Goal: Information Seeking & Learning: Learn about a topic

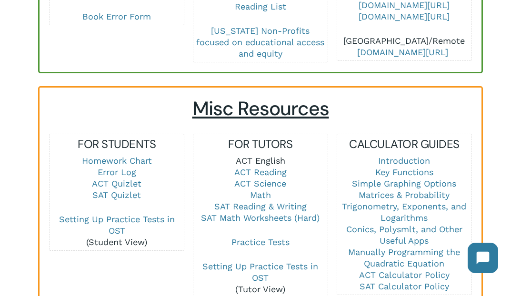
click at [261, 156] on link "ACT English" at bounding box center [261, 161] width 50 height 10
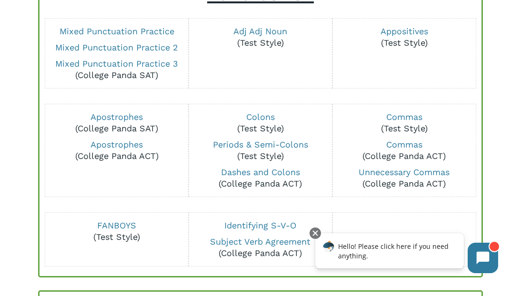
scroll to position [145, 0]
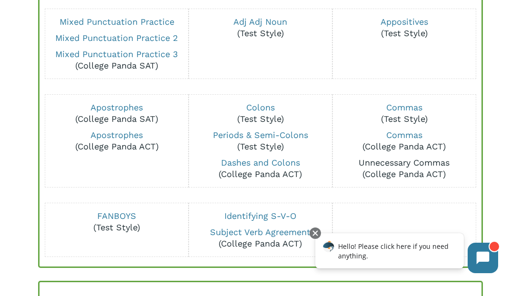
click at [398, 161] on link "Unnecessary Commas" at bounding box center [403, 163] width 91 height 10
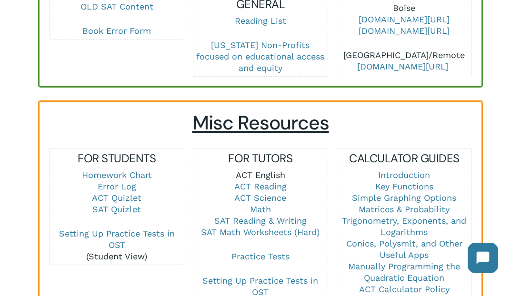
click at [261, 170] on link "ACT English" at bounding box center [261, 175] width 50 height 10
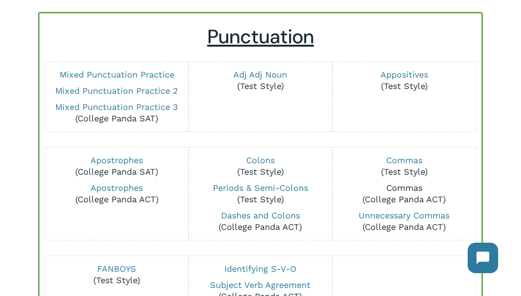
scroll to position [92, 0]
click at [406, 188] on link "Commas" at bounding box center [404, 188] width 36 height 10
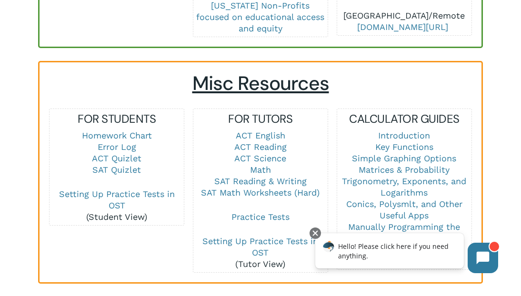
scroll to position [625, 0]
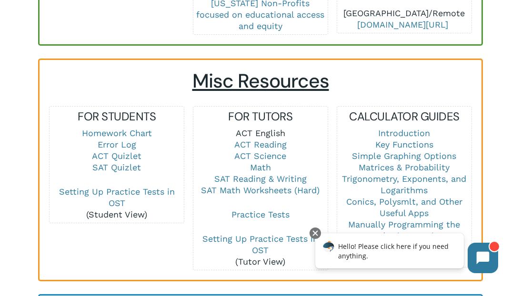
click at [264, 128] on link "ACT English" at bounding box center [261, 133] width 50 height 10
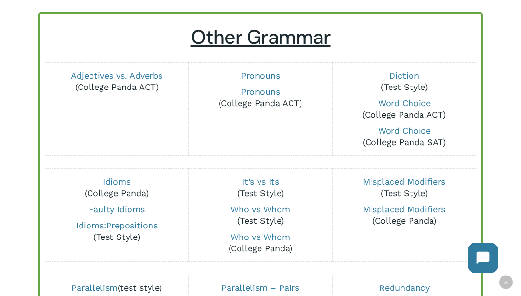
scroll to position [411, 0]
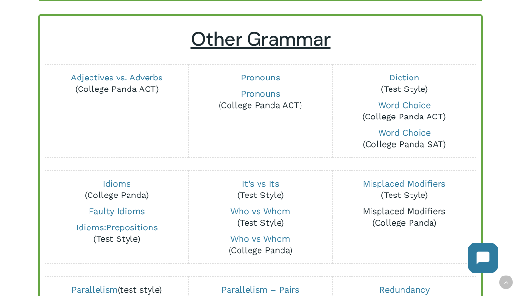
click at [404, 213] on link "Misplaced Modifiers" at bounding box center [404, 211] width 82 height 10
